Goal: Use online tool/utility: Use online tool/utility

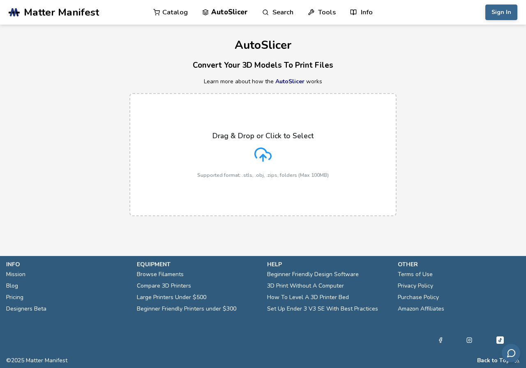
click at [266, 134] on p "Drag & Drop or Click to Select" at bounding box center [262, 136] width 101 height 8
click at [0, 0] on input "Drag & Drop or Click to Select Supported format: .stls, .obj, .zips, folders (M…" at bounding box center [0, 0] width 0 height 0
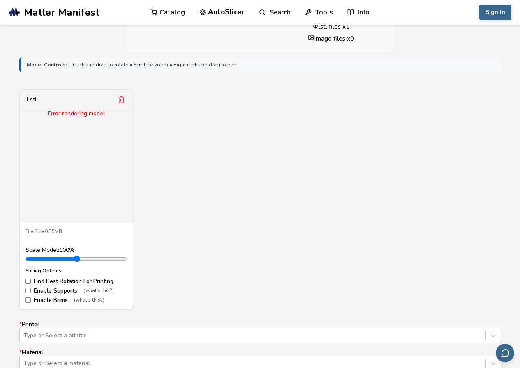
scroll to position [274, 0]
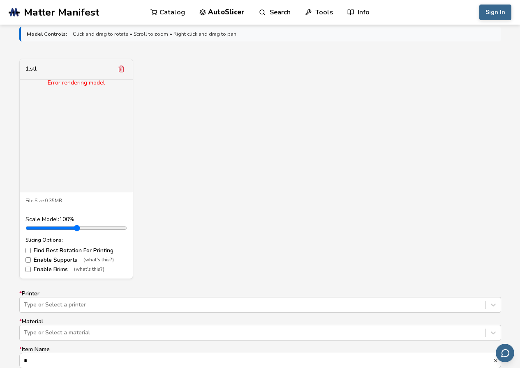
click at [94, 81] on div "Error rendering model" at bounding box center [76, 83] width 113 height 7
drag, startPoint x: 83, startPoint y: 155, endPoint x: 98, endPoint y: 136, distance: 23.7
click at [92, 141] on div "Error rendering model" at bounding box center [76, 136] width 113 height 113
click at [115, 138] on div "Error rendering model" at bounding box center [76, 136] width 113 height 113
drag, startPoint x: 119, startPoint y: 70, endPoint x: 136, endPoint y: 69, distance: 16.8
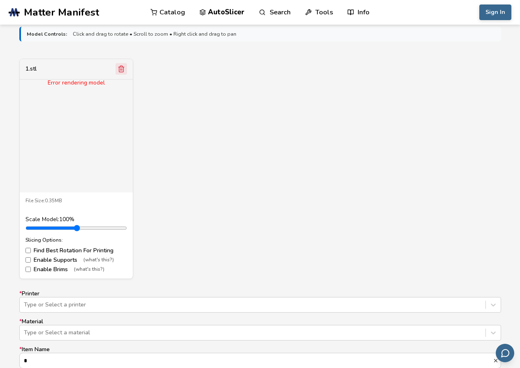
click at [119, 69] on icon "Remove model" at bounding box center [121, 69] width 5 height 6
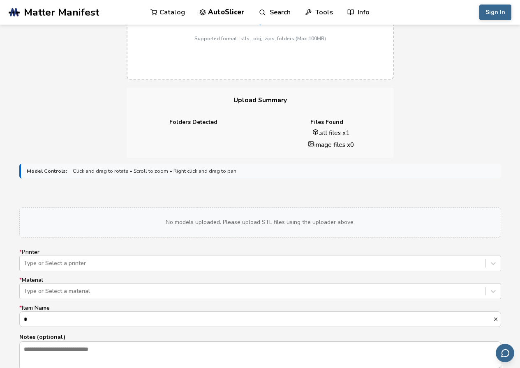
scroll to position [0, 0]
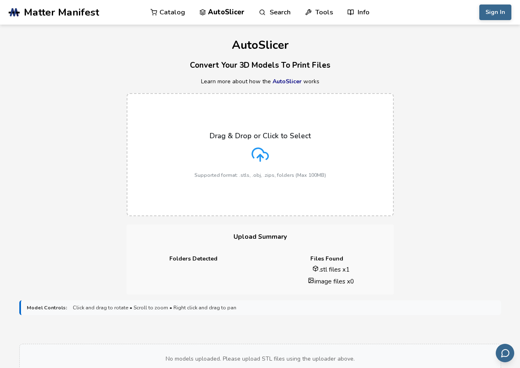
click at [261, 129] on label "Drag & Drop or Click to Select Supported format: .stls, .obj, .zips, folders (M…" at bounding box center [260, 154] width 267 height 123
click at [0, 0] on input "Drag & Drop or Click to Select Supported format: .stls, .obj, .zips, folders (M…" at bounding box center [0, 0] width 0 height 0
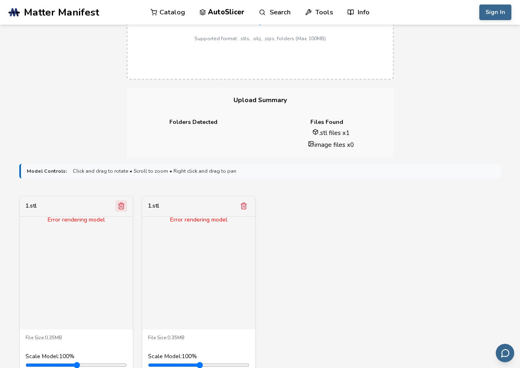
click at [121, 204] on icon "Remove model" at bounding box center [120, 206] width 7 height 7
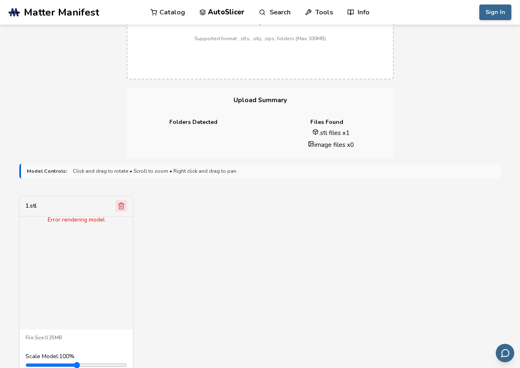
click at [121, 204] on icon "Remove model" at bounding box center [120, 206] width 7 height 7
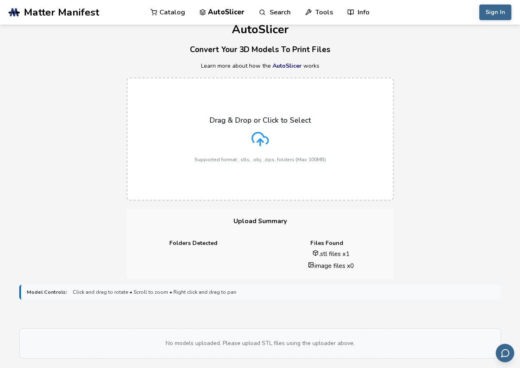
scroll to position [0, 0]
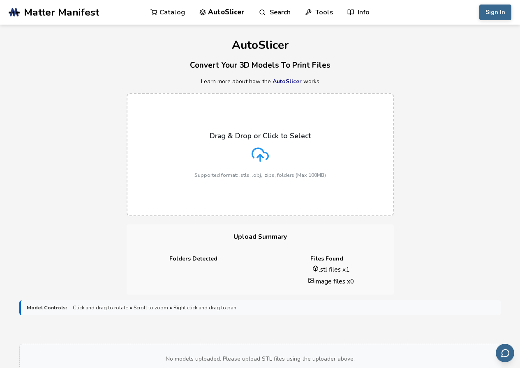
click at [268, 157] on icon at bounding box center [260, 153] width 16 height 11
click at [0, 0] on input "Drag & Drop or Click to Select Supported format: .stls, .obj, .zips, folders (M…" at bounding box center [0, 0] width 0 height 0
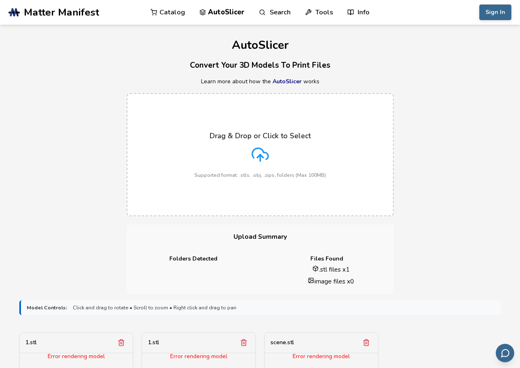
scroll to position [137, 0]
